Goal: Navigation & Orientation: Find specific page/section

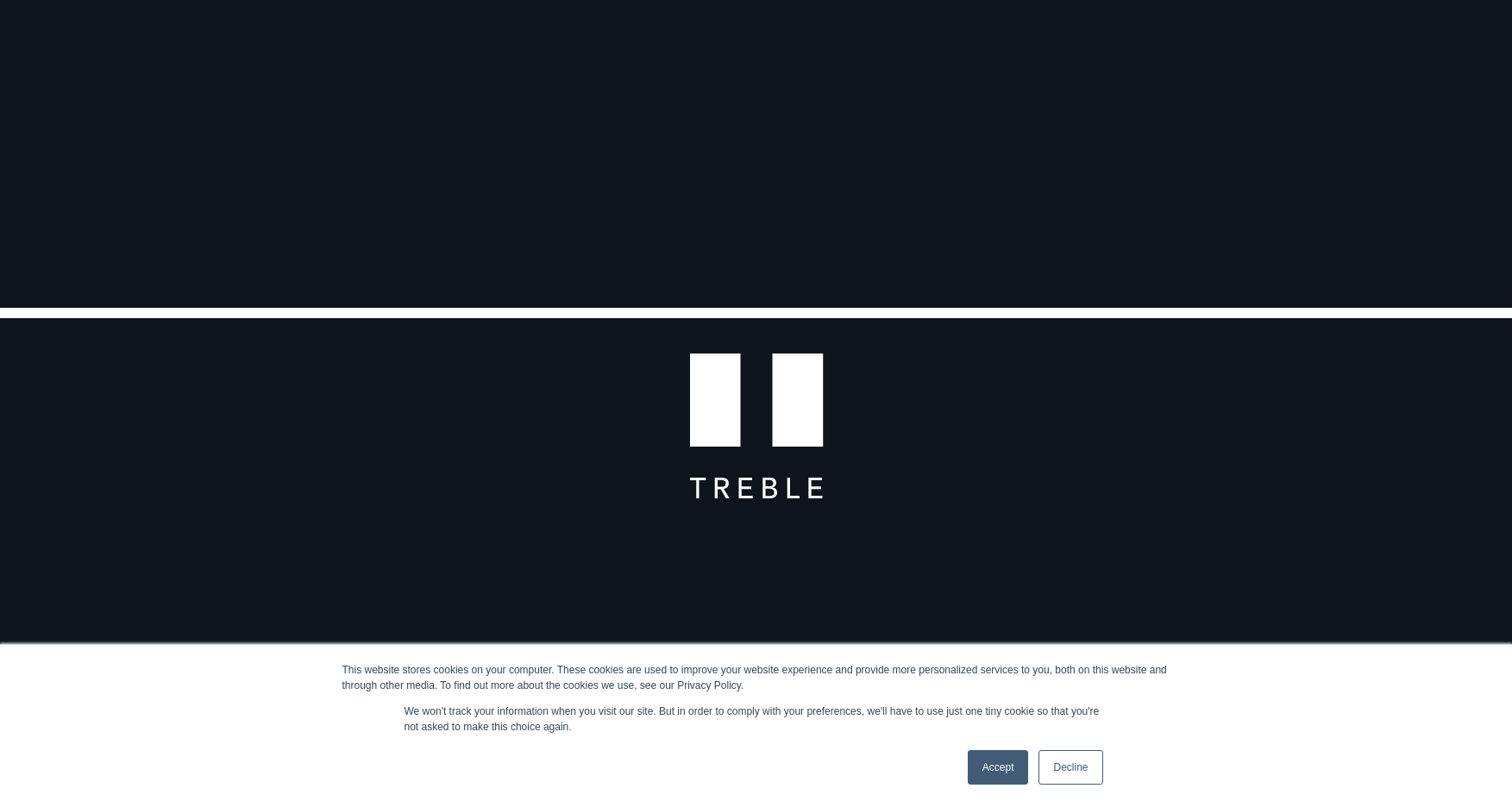
click at [1078, 759] on link "Decline" at bounding box center [1071, 768] width 64 height 35
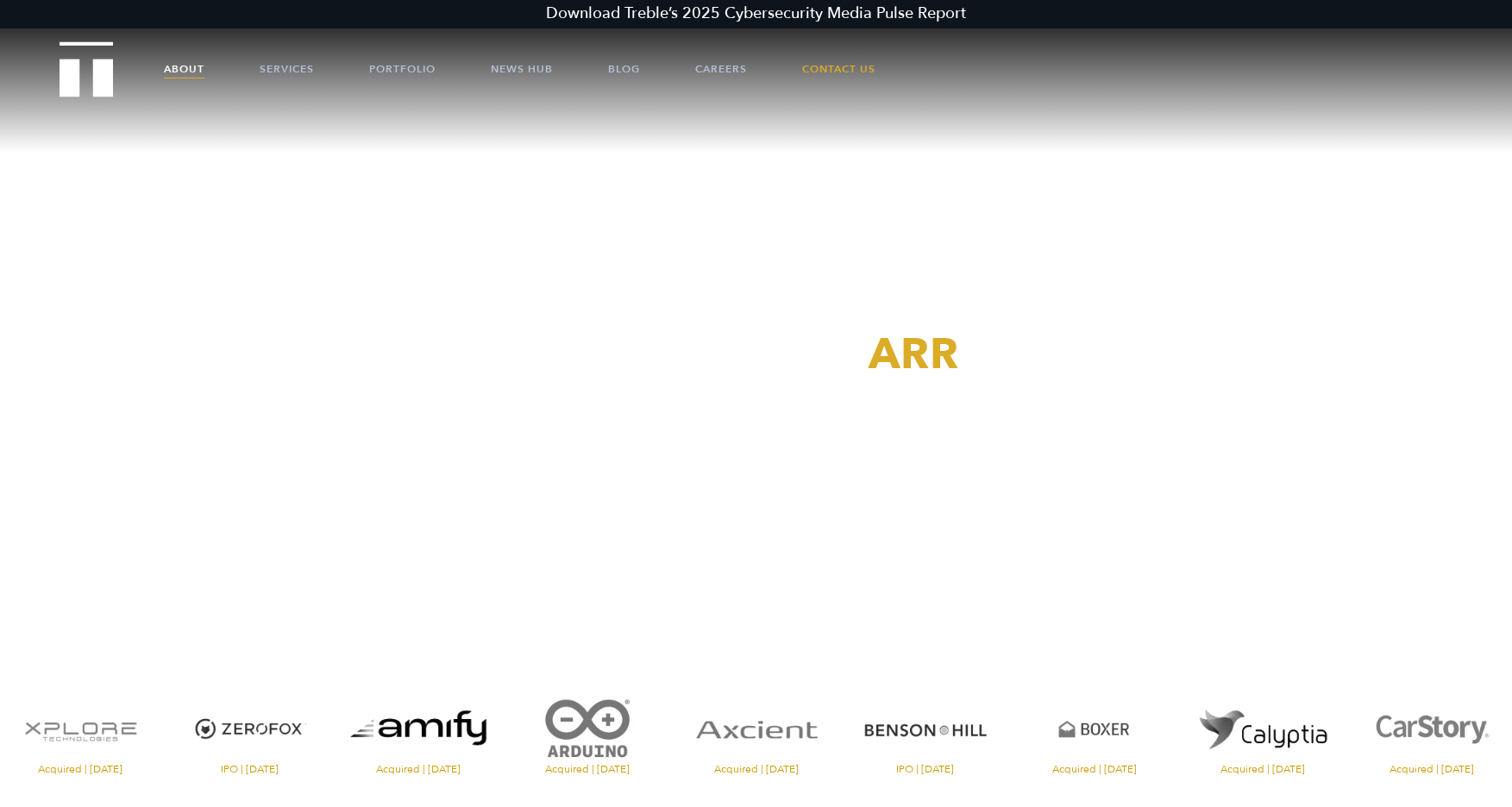
click at [174, 72] on link "About" at bounding box center [184, 68] width 41 height 51
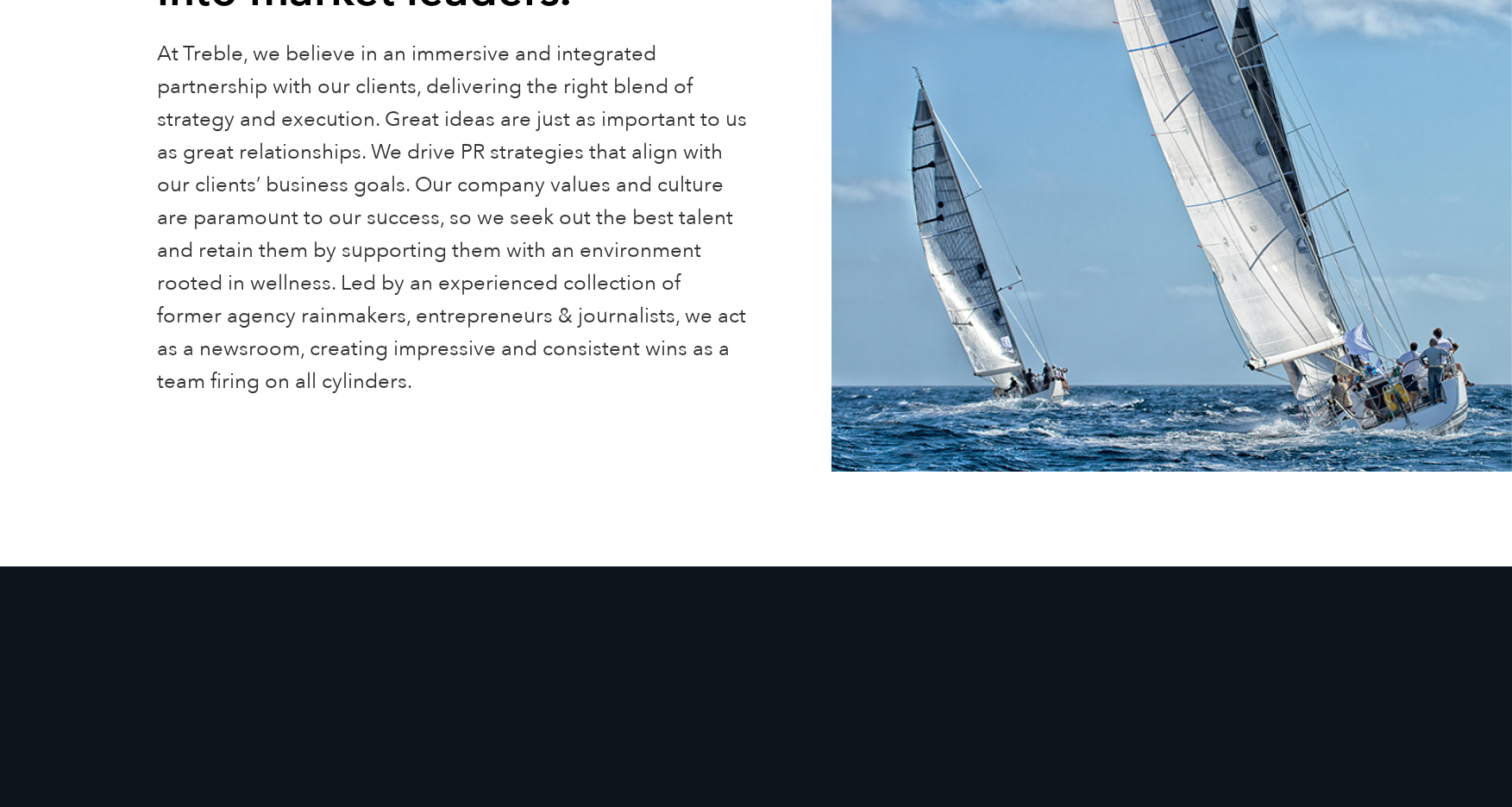
scroll to position [752, 0]
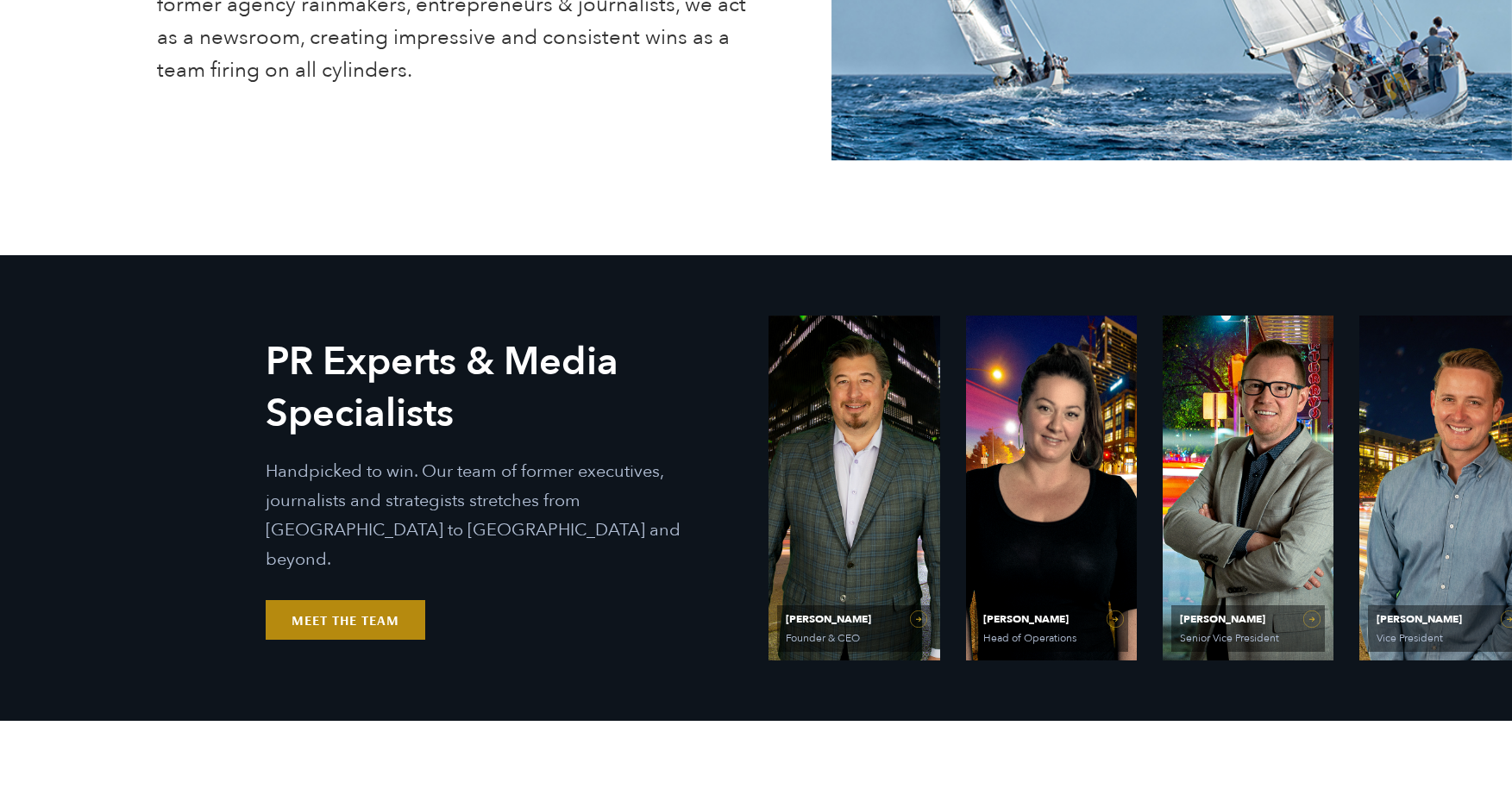
click at [354, 600] on link "Meet the Team" at bounding box center [345, 620] width 160 height 40
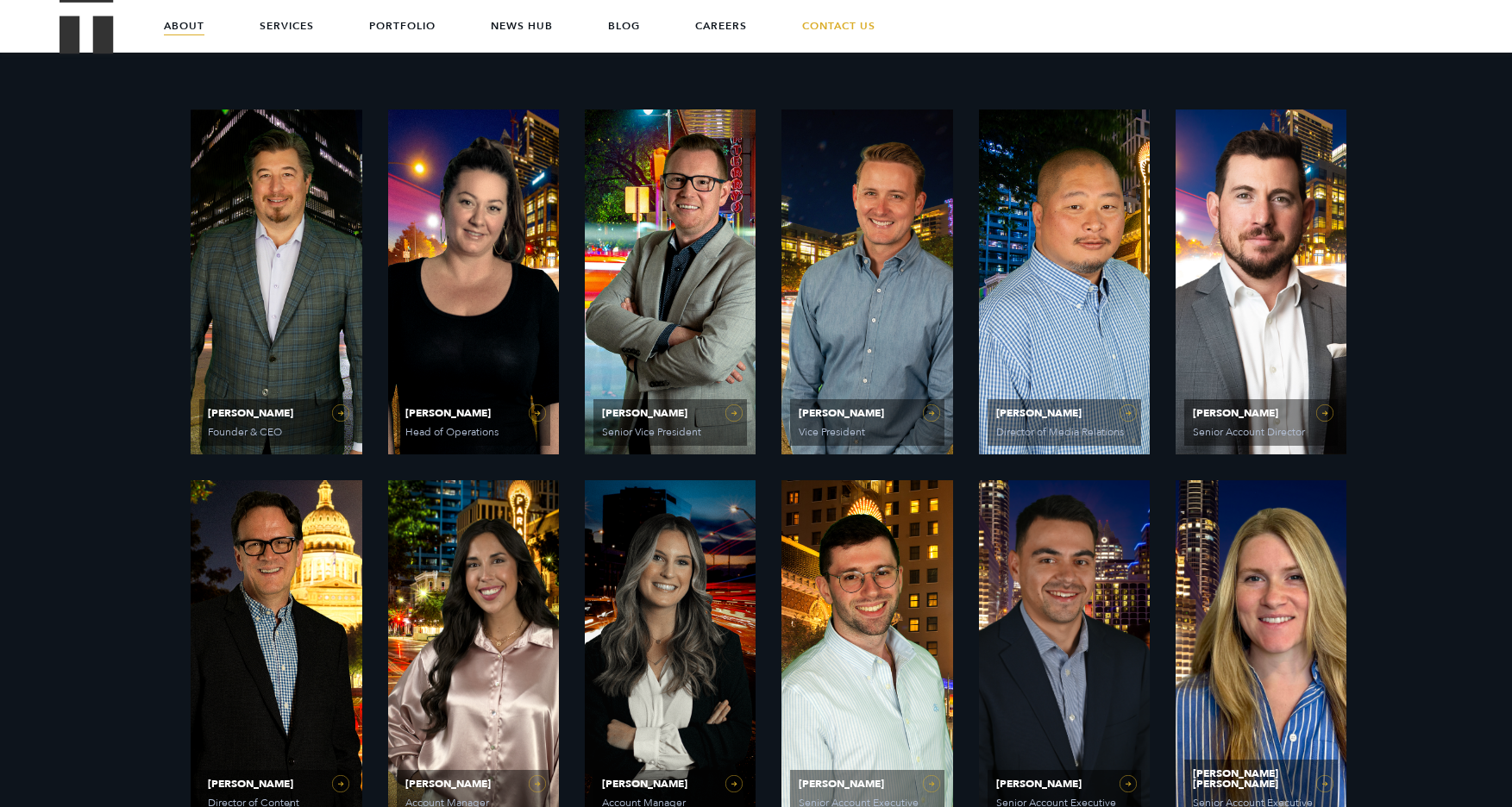
scroll to position [796, 0]
